Goal: Task Accomplishment & Management: Manage account settings

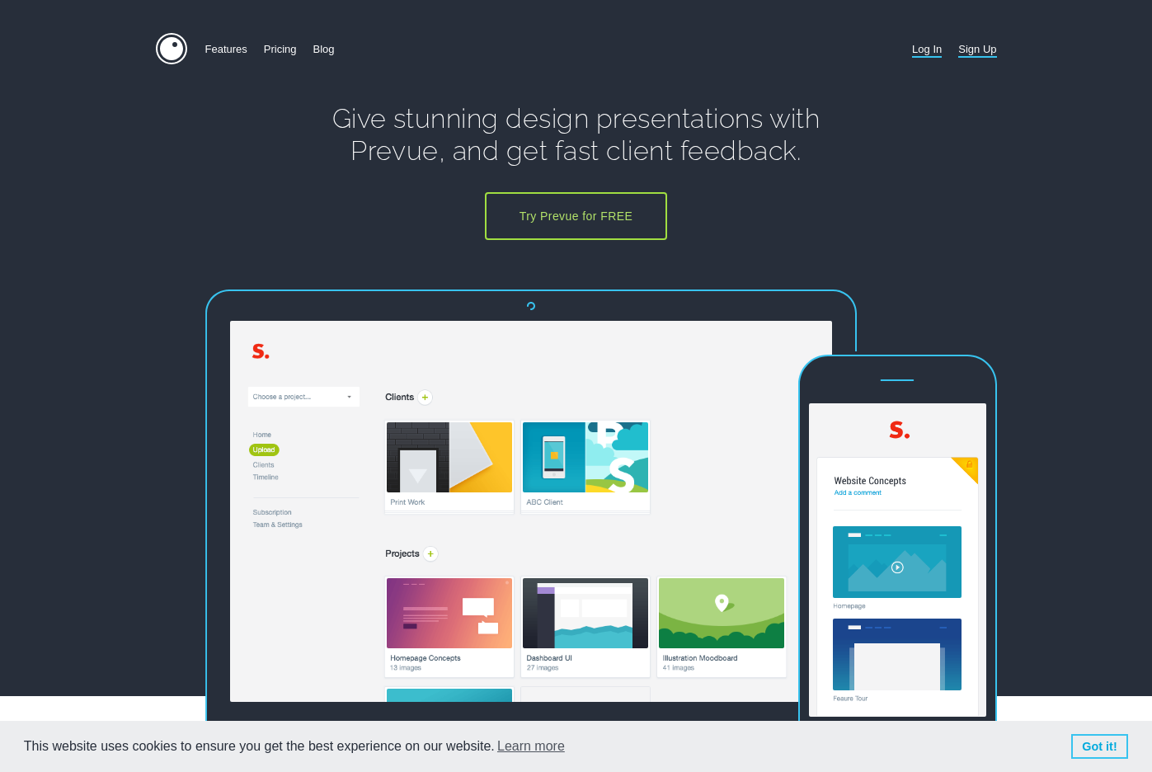
click at [929, 52] on link "Log In" at bounding box center [927, 49] width 30 height 32
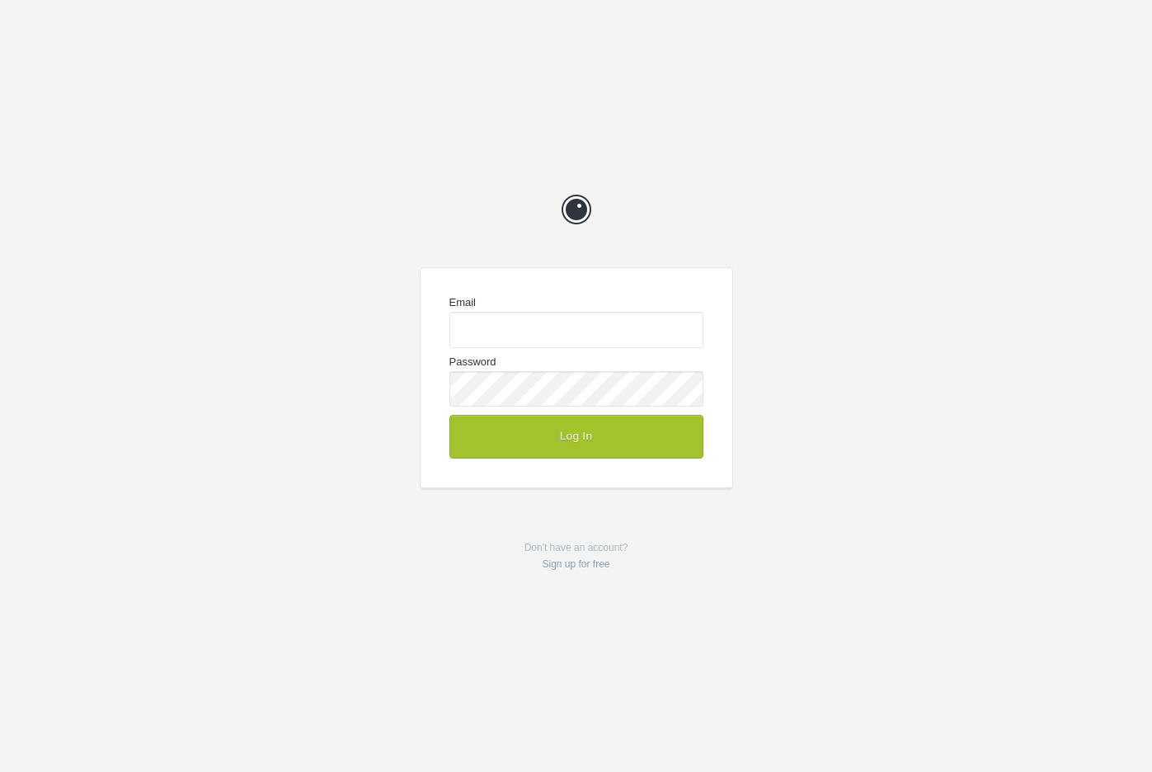
click at [0, 771] on com-1password-button at bounding box center [0, 772] width 0 height 0
type input "enquiries@jeremyhickman.co.uk"
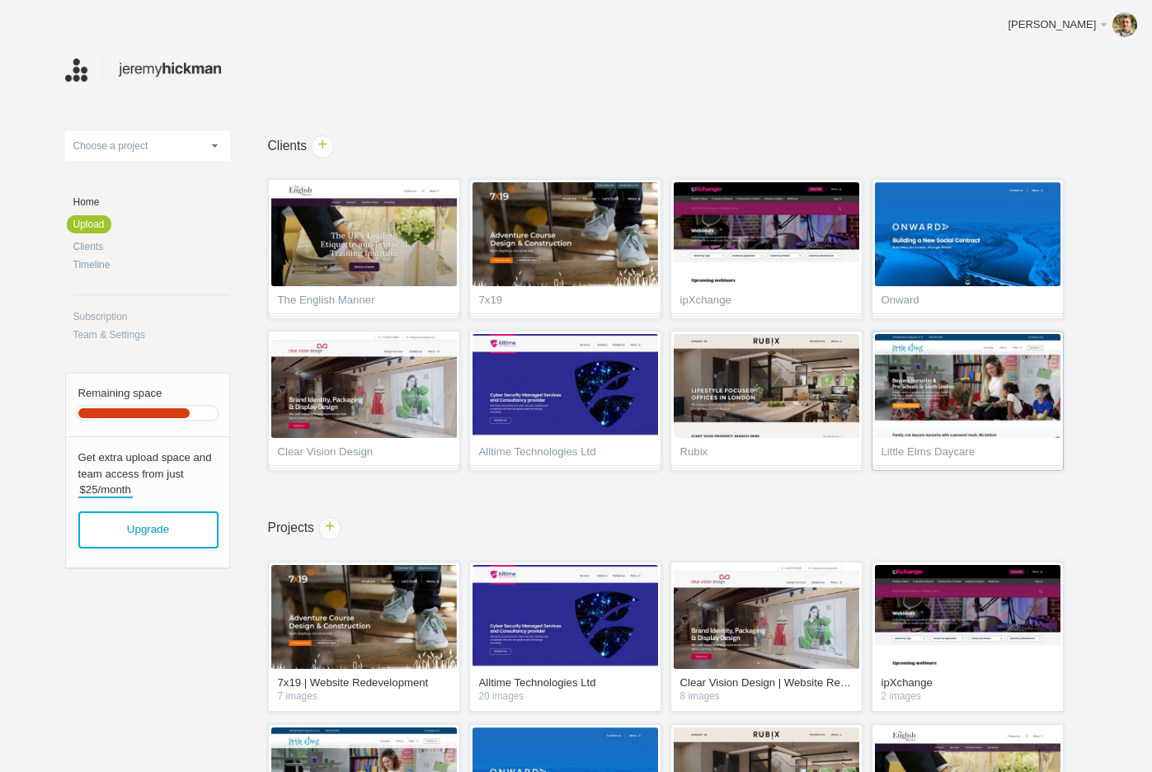
click at [933, 403] on img at bounding box center [967, 386] width 185 height 104
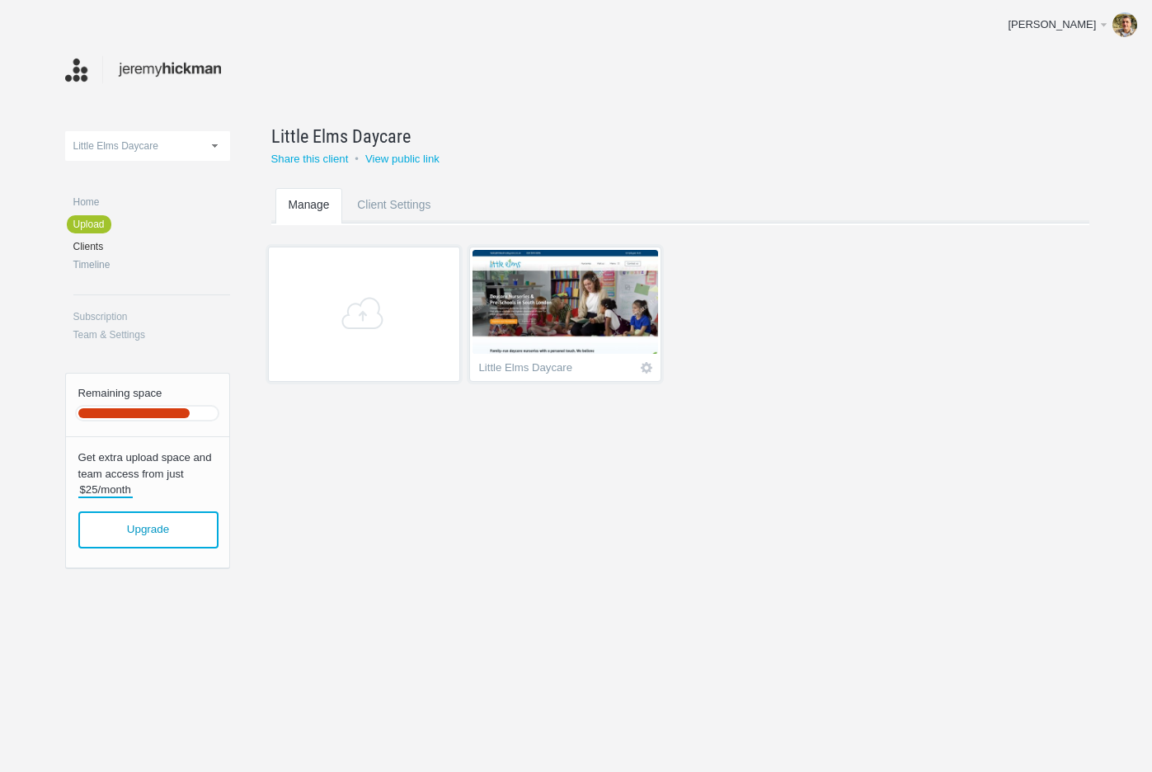
click at [591, 315] on img at bounding box center [564, 302] width 185 height 104
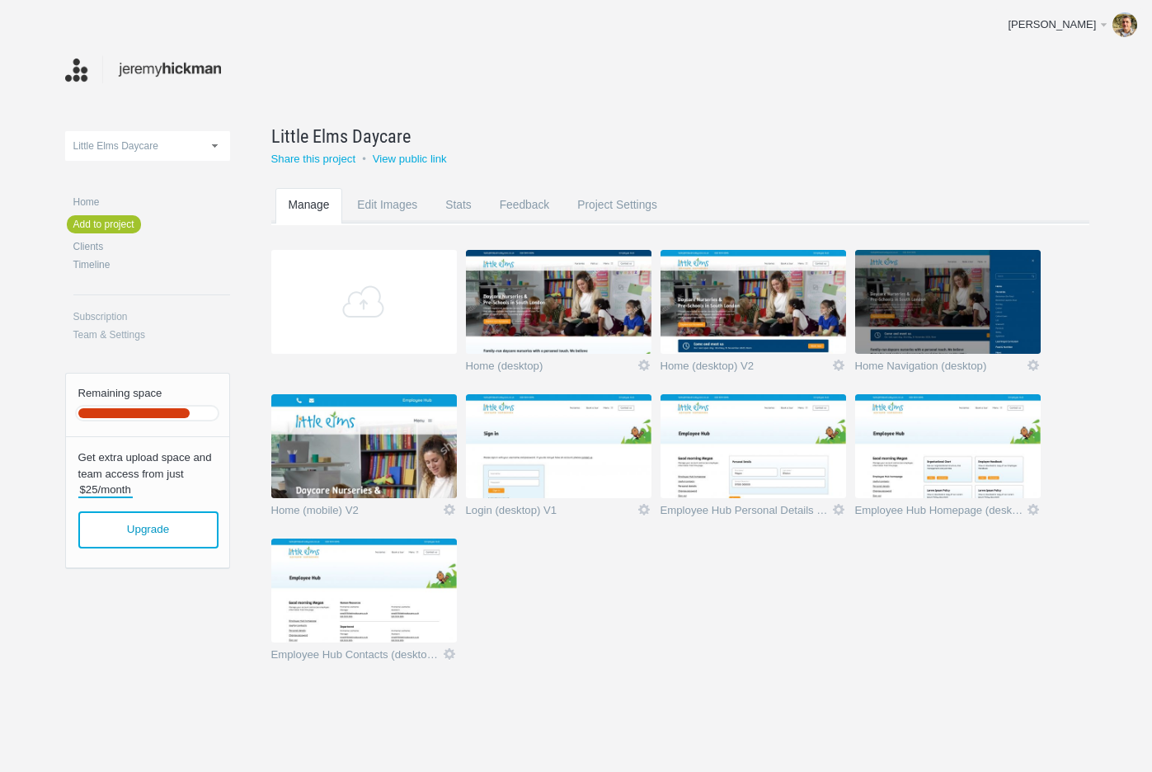
click at [744, 318] on img at bounding box center [752, 302] width 185 height 104
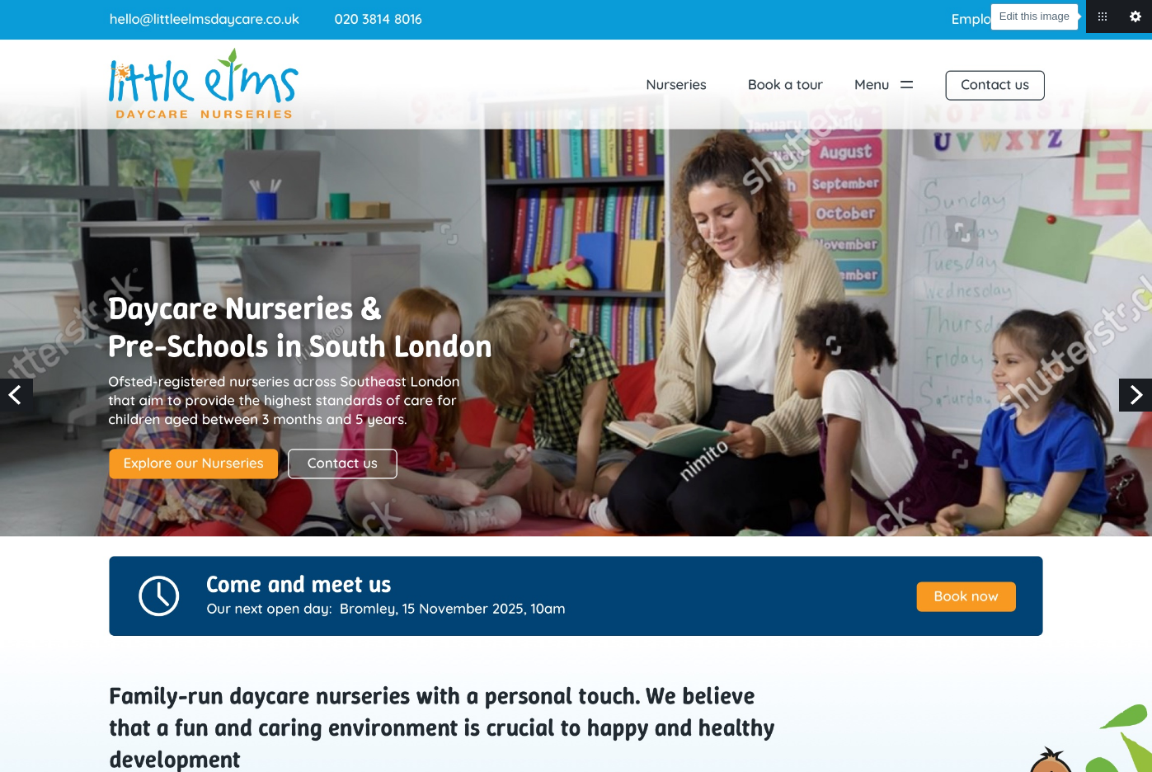
click at [1136, 16] on link "Edit this image" at bounding box center [1135, 16] width 33 height 33
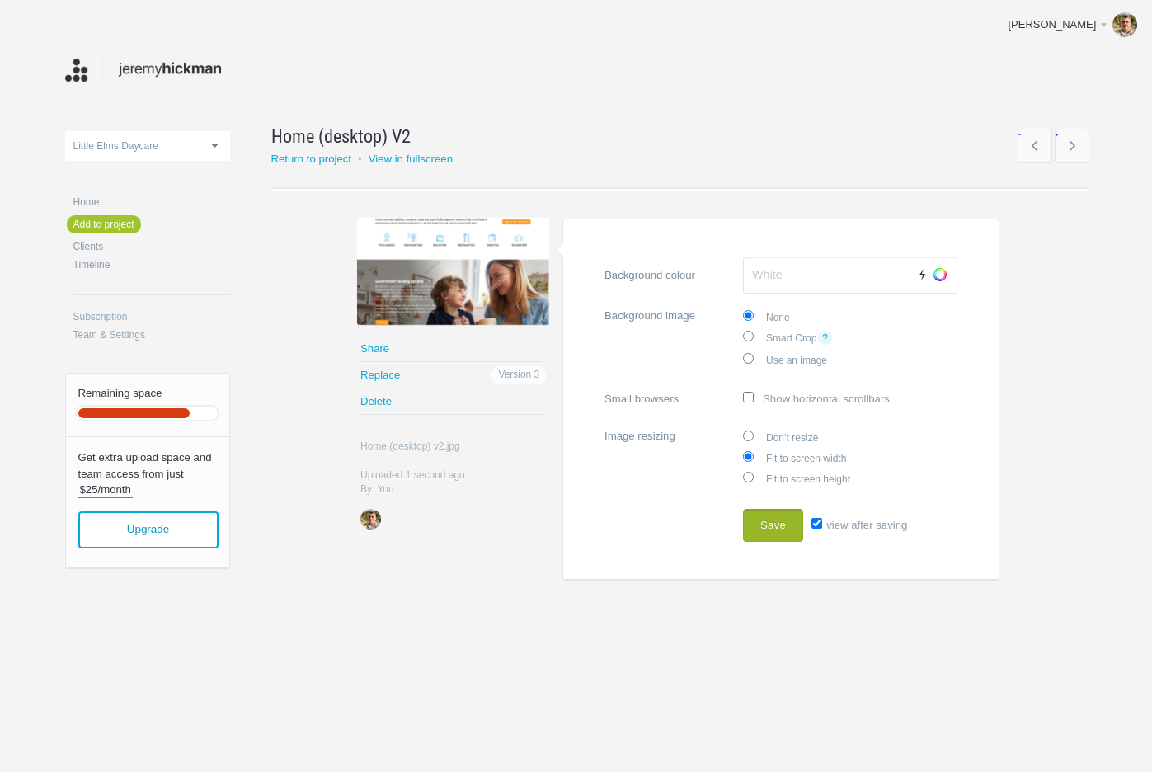
click at [786, 521] on button "Save" at bounding box center [773, 525] width 60 height 33
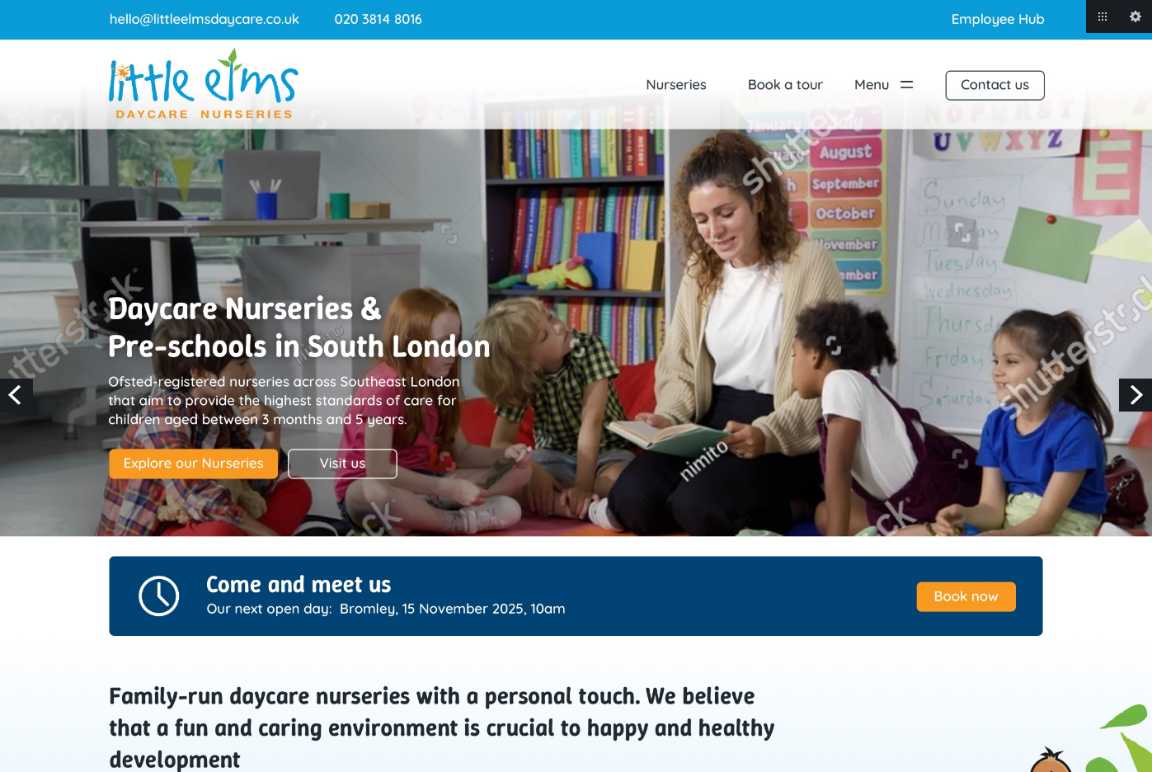
click at [1140, 396] on link "Next" at bounding box center [1135, 394] width 33 height 33
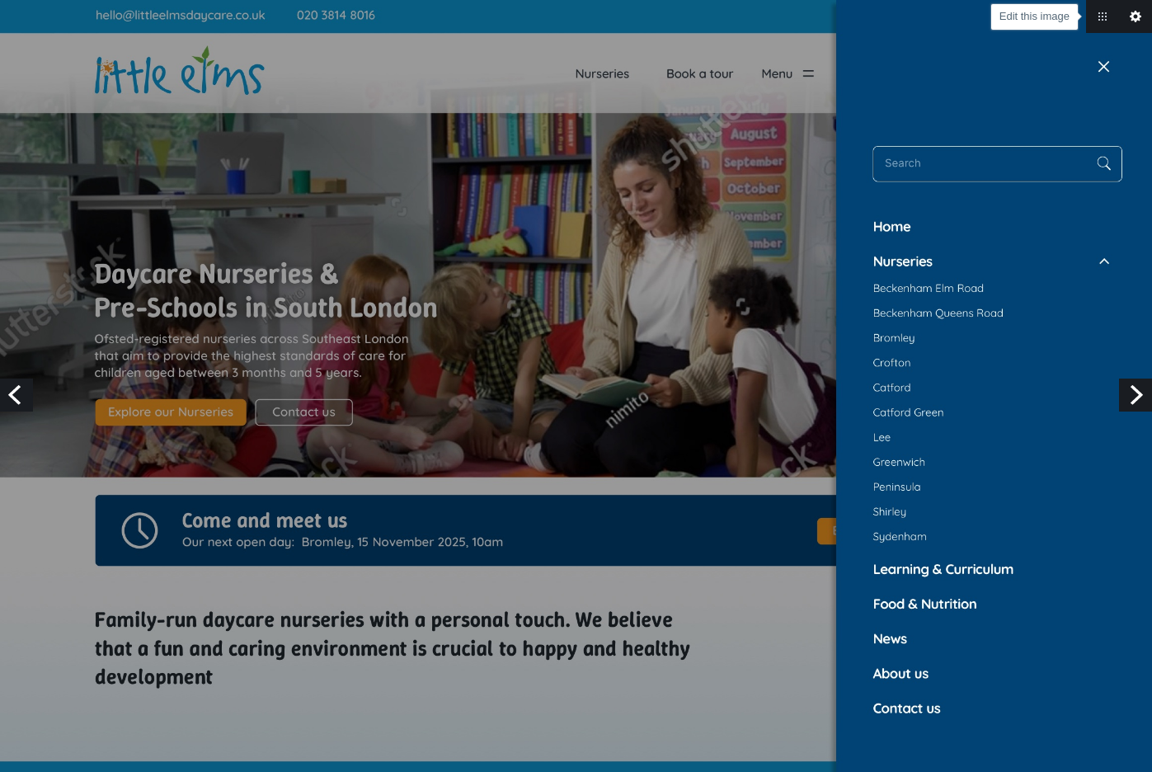
click at [1136, 16] on link "Edit this image" at bounding box center [1135, 16] width 33 height 33
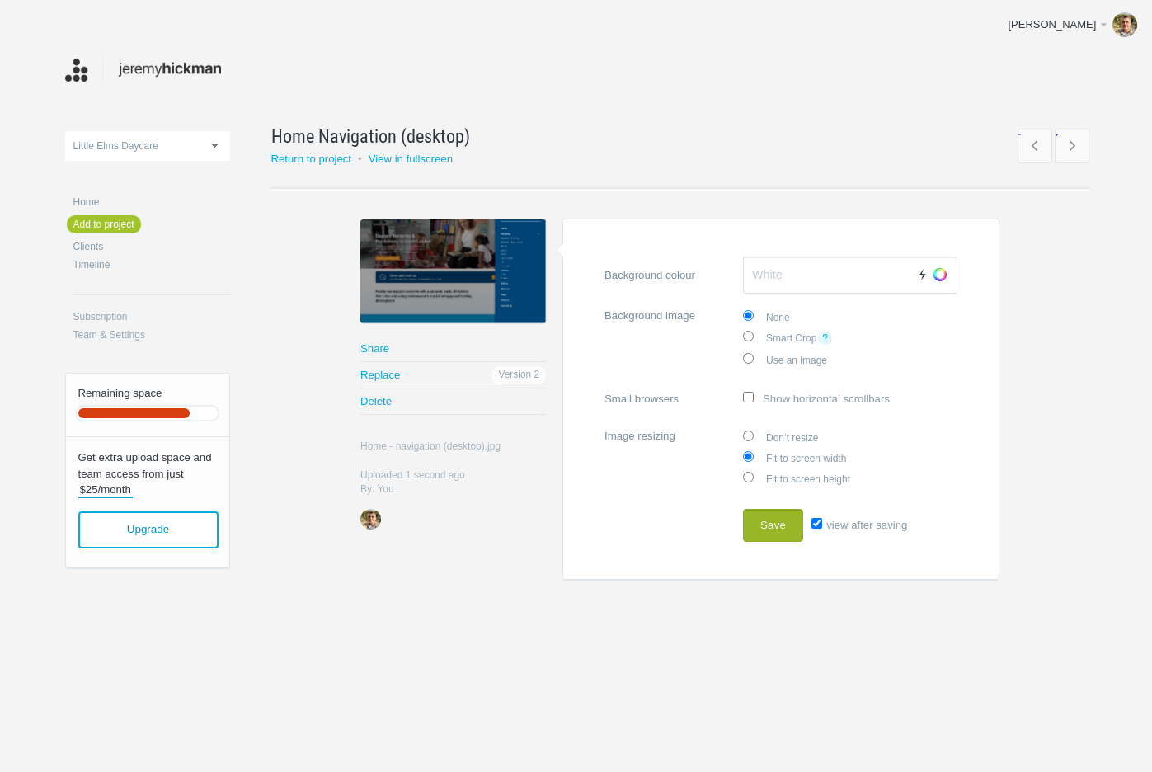
click at [784, 515] on button "Save" at bounding box center [773, 525] width 60 height 33
